Goal: Information Seeking & Learning: Check status

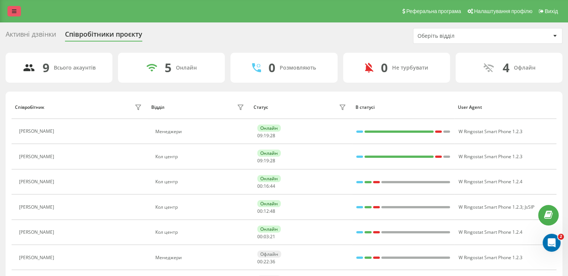
click at [12, 10] on icon at bounding box center [14, 11] width 4 height 5
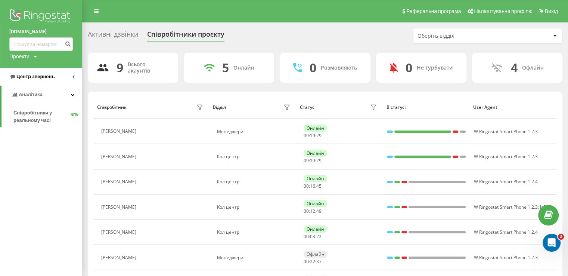
click at [28, 78] on span "Центр звернень" at bounding box center [35, 77] width 38 height 6
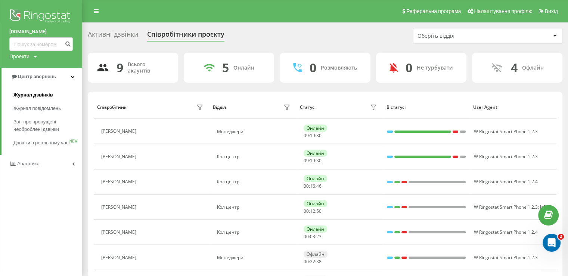
click at [28, 95] on span "Журнал дзвінків" at bounding box center [33, 94] width 40 height 7
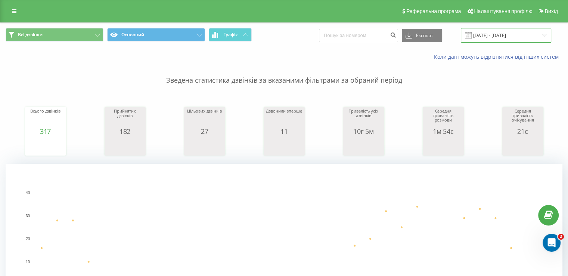
click at [482, 35] on input "22.07.2025 - 22.08.2025" at bounding box center [506, 35] width 90 height 15
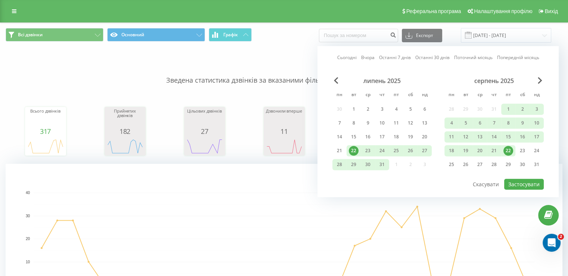
click at [508, 152] on div "22" at bounding box center [509, 151] width 10 height 10
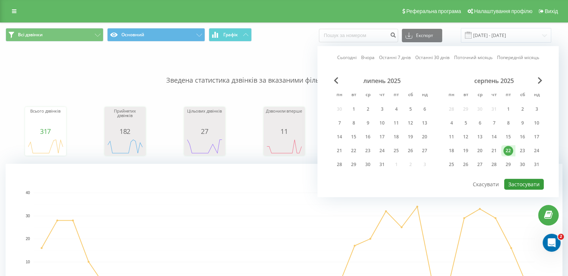
click at [516, 186] on button "Застосувати" at bounding box center [524, 184] width 40 height 11
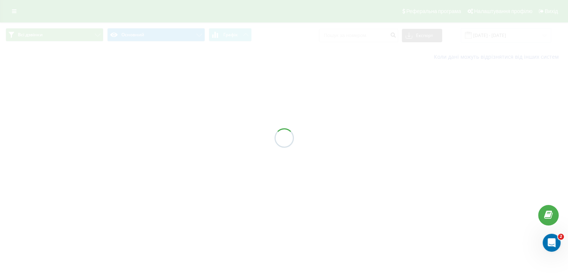
type input "22.08.2025 - 22.08.2025"
